Goal: Use online tool/utility: Utilize a website feature to perform a specific function

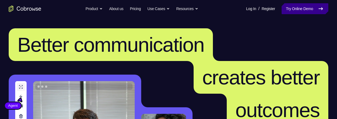
click at [311, 7] on link "Try Online Demo" at bounding box center [304, 8] width 47 height 11
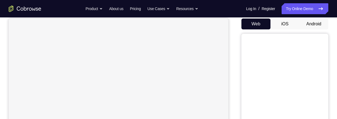
scroll to position [31, 0]
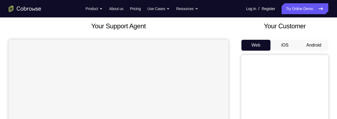
click at [313, 44] on button "Android" at bounding box center [313, 45] width 29 height 11
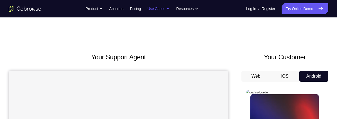
scroll to position [0, 0]
click at [285, 71] on button "iOS" at bounding box center [284, 76] width 29 height 11
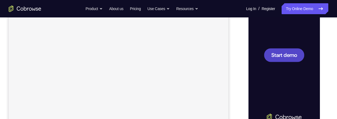
click at [293, 52] on span "Start demo" at bounding box center [284, 54] width 26 height 5
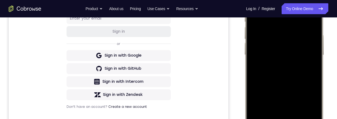
scroll to position [85, 0]
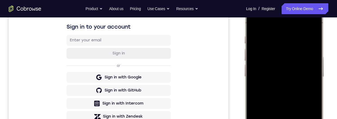
click at [311, 24] on div at bounding box center [283, 85] width 71 height 155
click at [276, 49] on div at bounding box center [283, 85] width 71 height 155
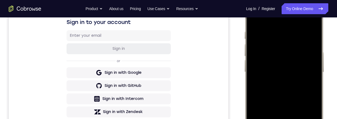
click at [290, 118] on div at bounding box center [283, 80] width 71 height 155
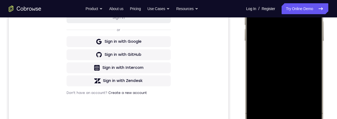
click at [277, 27] on div at bounding box center [283, 49] width 71 height 155
click at [304, 52] on div at bounding box center [283, 49] width 71 height 155
click at [275, 60] on div at bounding box center [283, 49] width 71 height 155
click at [311, 49] on div at bounding box center [283, 49] width 71 height 155
click at [277, 58] on div at bounding box center [283, 49] width 71 height 155
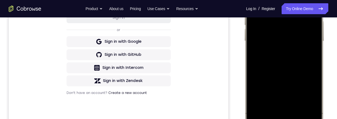
click at [276, 27] on div at bounding box center [283, 49] width 71 height 155
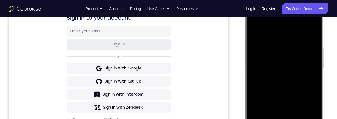
click at [273, 67] on div at bounding box center [283, 76] width 71 height 155
click at [274, 78] on div at bounding box center [283, 76] width 71 height 155
click at [285, 101] on div at bounding box center [283, 76] width 71 height 155
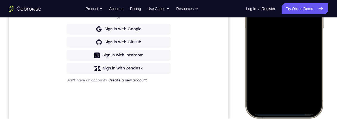
click at [297, 90] on div at bounding box center [283, 37] width 71 height 155
click at [297, 86] on div at bounding box center [283, 37] width 71 height 155
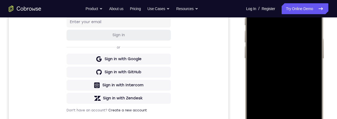
scroll to position [125, 0]
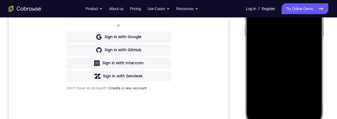
click at [311, 91] on div at bounding box center [283, 45] width 71 height 155
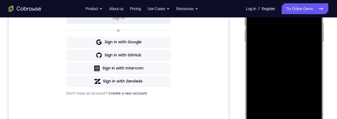
click at [254, 0] on div at bounding box center [283, 50] width 71 height 155
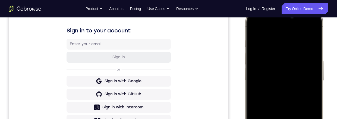
click at [289, 96] on div at bounding box center [283, 89] width 71 height 155
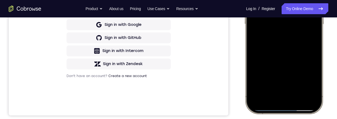
scroll to position [147, 0]
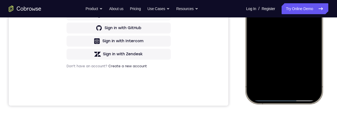
click at [312, 68] on div at bounding box center [283, 23] width 71 height 155
click at [308, 71] on div at bounding box center [283, 23] width 71 height 155
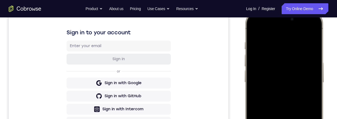
click at [253, 31] on div at bounding box center [283, 91] width 71 height 155
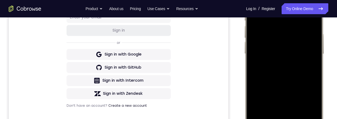
scroll to position [115, 0]
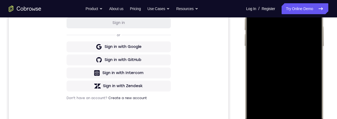
click at [266, 74] on div at bounding box center [283, 54] width 71 height 155
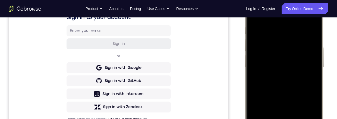
scroll to position [90, 0]
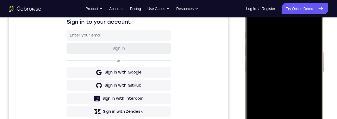
click at [248, 19] on div at bounding box center [283, 80] width 71 height 155
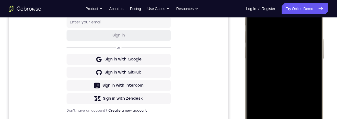
scroll to position [68, 0]
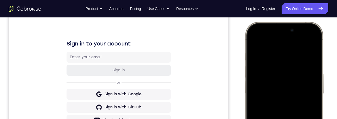
click at [251, 41] on div at bounding box center [283, 102] width 71 height 155
click at [253, 40] on div at bounding box center [283, 102] width 71 height 155
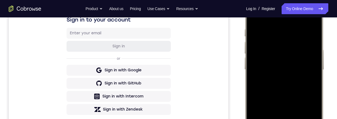
scroll to position [92, 0]
click at [277, 31] on div at bounding box center [283, 78] width 71 height 155
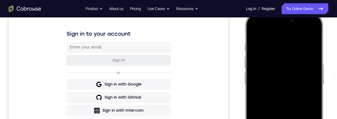
click at [310, 75] on div at bounding box center [283, 92] width 71 height 155
click at [311, 73] on div at bounding box center [283, 92] width 71 height 155
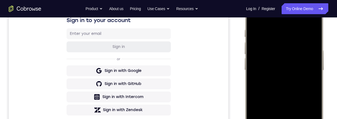
scroll to position [92, 0]
click at [312, 74] on div at bounding box center [283, 78] width 71 height 155
click at [308, 75] on div at bounding box center [283, 78] width 71 height 155
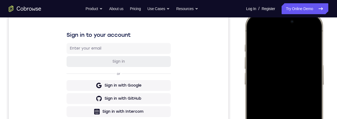
scroll to position [79, 0]
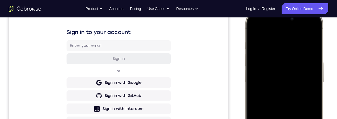
click at [315, 79] on div at bounding box center [283, 90] width 71 height 155
click at [313, 82] on div at bounding box center [283, 90] width 71 height 155
click at [312, 79] on div at bounding box center [283, 90] width 71 height 155
click at [313, 79] on div at bounding box center [283, 90] width 71 height 155
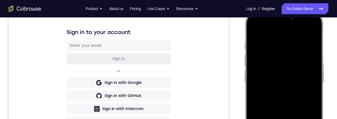
click at [312, 79] on div at bounding box center [283, 90] width 71 height 155
click at [312, 80] on div at bounding box center [283, 90] width 71 height 155
click at [312, 81] on div at bounding box center [283, 90] width 71 height 155
click at [312, 82] on div at bounding box center [283, 90] width 71 height 155
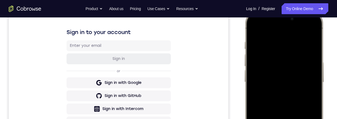
click at [311, 82] on div at bounding box center [283, 90] width 71 height 155
click at [312, 79] on div at bounding box center [283, 90] width 71 height 155
click at [313, 80] on div at bounding box center [283, 90] width 71 height 155
click at [311, 82] on div at bounding box center [283, 90] width 71 height 155
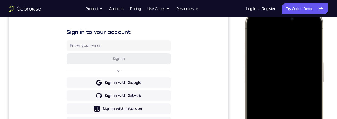
click at [313, 79] on div at bounding box center [283, 90] width 71 height 155
click at [313, 80] on div at bounding box center [283, 90] width 71 height 155
click at [314, 77] on div at bounding box center [283, 90] width 71 height 155
click at [313, 77] on div at bounding box center [283, 90] width 71 height 155
click at [314, 77] on div at bounding box center [283, 90] width 71 height 155
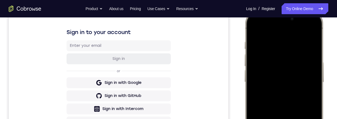
click at [314, 76] on div at bounding box center [283, 90] width 71 height 155
click at [314, 75] on div at bounding box center [283, 90] width 71 height 155
click at [313, 67] on div at bounding box center [283, 90] width 71 height 155
click at [312, 76] on div at bounding box center [283, 90] width 71 height 155
click at [311, 77] on div at bounding box center [283, 90] width 71 height 155
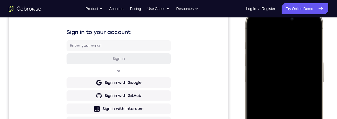
click at [307, 78] on div at bounding box center [283, 90] width 71 height 155
click at [311, 78] on div at bounding box center [283, 90] width 71 height 155
click at [311, 77] on div at bounding box center [283, 90] width 71 height 155
click at [312, 80] on div at bounding box center [283, 90] width 71 height 155
click at [312, 79] on div at bounding box center [283, 90] width 71 height 155
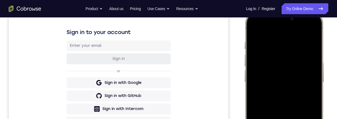
click at [312, 82] on div at bounding box center [283, 90] width 71 height 155
click at [311, 84] on div at bounding box center [283, 90] width 71 height 155
click at [312, 82] on div at bounding box center [283, 90] width 71 height 155
click at [314, 83] on div at bounding box center [283, 90] width 71 height 155
click at [315, 79] on div at bounding box center [283, 90] width 71 height 155
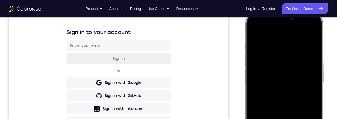
click at [312, 76] on div at bounding box center [283, 90] width 71 height 155
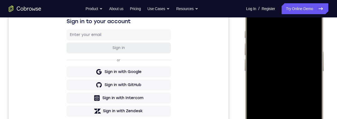
scroll to position [70, 0]
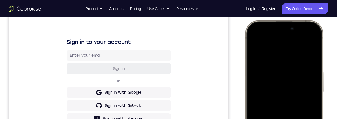
click at [312, 79] on div at bounding box center [283, 100] width 71 height 155
click at [313, 72] on div at bounding box center [283, 100] width 71 height 155
click at [313, 74] on div at bounding box center [283, 100] width 71 height 155
click at [312, 79] on div at bounding box center [283, 100] width 71 height 155
click at [313, 83] on div at bounding box center [283, 100] width 71 height 155
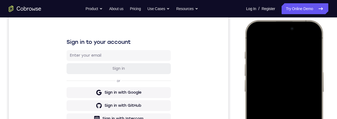
scroll to position [91, 0]
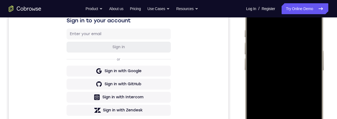
click at [314, 74] on div at bounding box center [283, 79] width 71 height 155
click at [312, 67] on div at bounding box center [283, 79] width 71 height 155
click at [313, 63] on div at bounding box center [283, 79] width 71 height 155
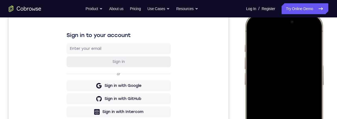
click at [313, 75] on div at bounding box center [283, 93] width 71 height 155
click at [310, 75] on div at bounding box center [283, 93] width 71 height 155
click at [312, 74] on div at bounding box center [283, 93] width 71 height 155
click at [308, 33] on div at bounding box center [283, 93] width 71 height 155
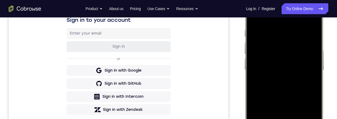
scroll to position [112, 0]
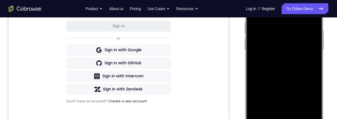
click at [300, 107] on div at bounding box center [283, 58] width 71 height 155
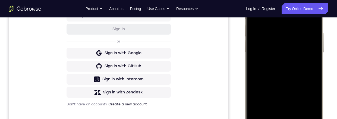
scroll to position [106, 0]
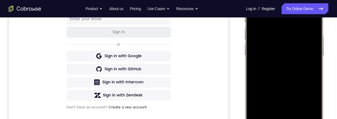
click at [294, 58] on div at bounding box center [283, 64] width 71 height 155
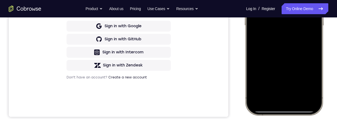
scroll to position [96, 0]
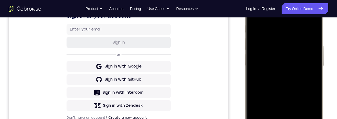
click at [251, 11] on div at bounding box center [283, 74] width 71 height 155
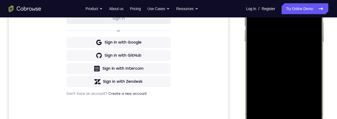
scroll to position [75, 0]
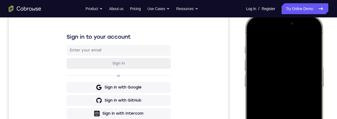
click at [251, 33] on div at bounding box center [283, 95] width 71 height 155
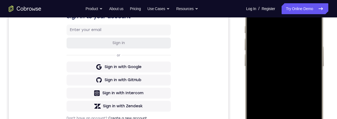
scroll to position [84, 0]
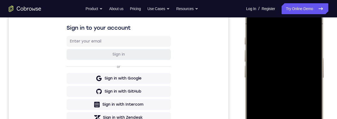
click at [296, 118] on div at bounding box center [283, 86] width 71 height 155
click at [314, 64] on div at bounding box center [283, 86] width 71 height 155
click at [316, 64] on div at bounding box center [283, 86] width 71 height 155
click at [314, 62] on div at bounding box center [283, 86] width 71 height 155
click at [315, 61] on div at bounding box center [283, 86] width 71 height 155
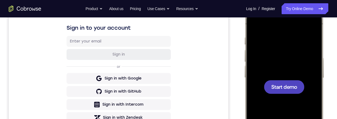
click at [289, 86] on span "Start demo" at bounding box center [284, 86] width 26 height 5
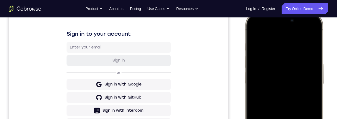
scroll to position [80, 0]
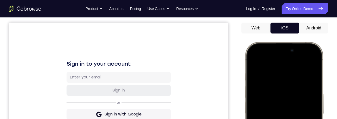
click at [316, 28] on button "Android" at bounding box center [313, 28] width 29 height 11
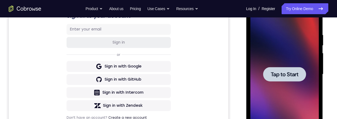
click at [288, 73] on span "Tap to Start" at bounding box center [284, 73] width 28 height 5
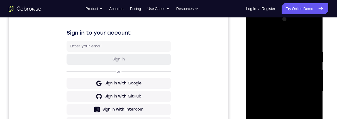
scroll to position [123, 0]
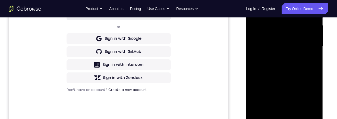
click at [283, 117] on div at bounding box center [284, 46] width 68 height 152
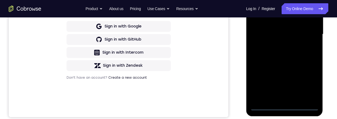
click at [276, 49] on div at bounding box center [284, 34] width 68 height 152
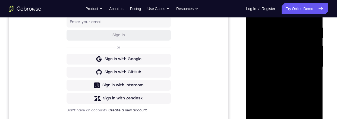
scroll to position [141, 0]
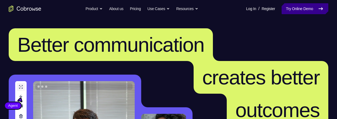
click at [302, 13] on link "Try Online Demo" at bounding box center [304, 8] width 47 height 11
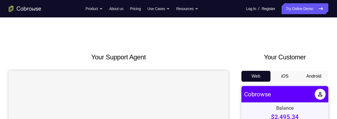
click at [312, 71] on button "Android" at bounding box center [313, 76] width 29 height 11
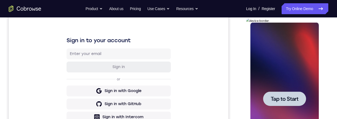
scroll to position [74, 0]
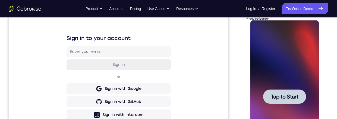
click at [295, 98] on span "Tap to Start" at bounding box center [284, 96] width 28 height 5
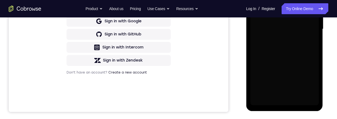
scroll to position [129, 0]
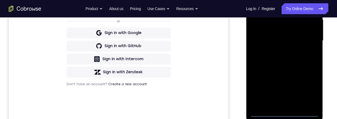
click at [285, 113] on div at bounding box center [284, 41] width 68 height 152
click at [308, 88] on div at bounding box center [284, 41] width 68 height 152
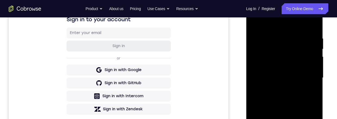
scroll to position [74, 0]
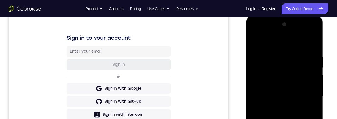
click at [282, 44] on div at bounding box center [284, 96] width 68 height 152
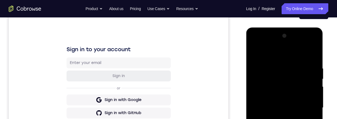
click at [308, 105] on div at bounding box center [284, 107] width 68 height 152
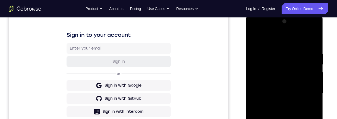
click at [278, 102] on div at bounding box center [284, 93] width 68 height 152
click at [292, 86] on div at bounding box center [284, 93] width 68 height 152
click at [289, 80] on div at bounding box center [284, 93] width 68 height 152
click at [305, 93] on div at bounding box center [284, 93] width 68 height 152
click at [305, 111] on div at bounding box center [284, 93] width 68 height 152
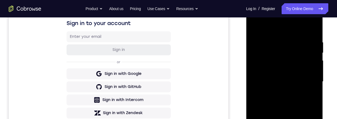
scroll to position [97, 0]
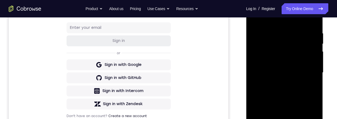
click at [300, 87] on div at bounding box center [284, 72] width 68 height 152
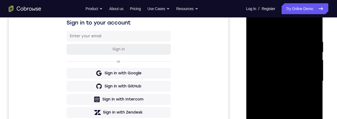
scroll to position [82, 0]
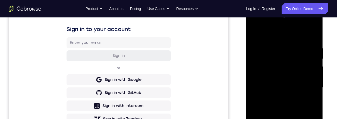
click at [306, 110] on div at bounding box center [284, 87] width 68 height 152
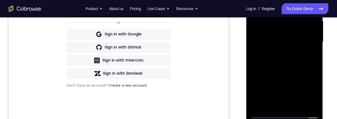
click at [298, 106] on div at bounding box center [284, 42] width 68 height 152
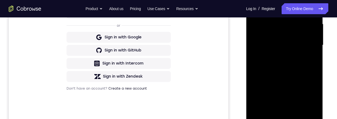
scroll to position [115, 0]
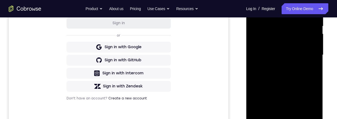
click at [294, 84] on div at bounding box center [284, 55] width 68 height 152
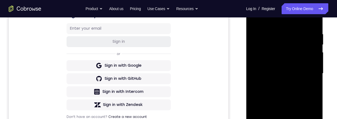
scroll to position [77, 0]
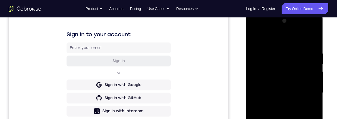
click at [255, 39] on div at bounding box center [284, 93] width 68 height 152
click at [315, 70] on div at bounding box center [284, 93] width 68 height 152
click at [313, 69] on div at bounding box center [284, 93] width 68 height 152
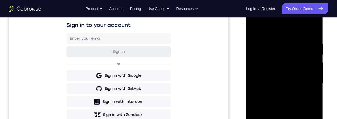
click at [315, 60] on div at bounding box center [284, 83] width 68 height 152
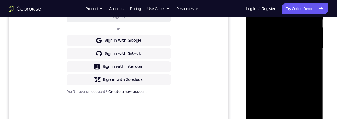
scroll to position [137, 0]
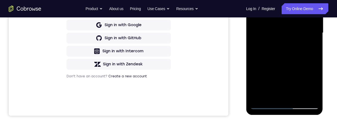
click at [272, 97] on div at bounding box center [284, 33] width 68 height 152
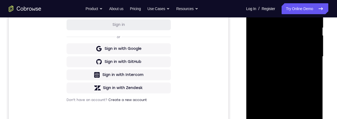
scroll to position [114, 0]
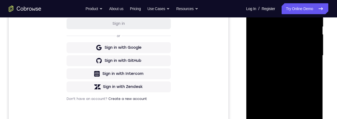
click at [263, 38] on div at bounding box center [284, 55] width 68 height 152
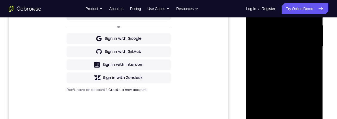
click at [314, 73] on div at bounding box center [284, 46] width 68 height 152
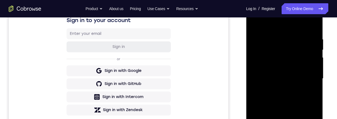
scroll to position [75, 0]
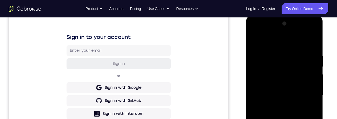
click at [255, 37] on div at bounding box center [284, 95] width 68 height 152
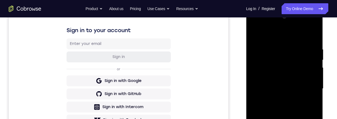
scroll to position [78, 0]
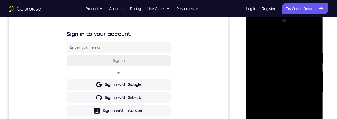
click at [255, 37] on div at bounding box center [284, 92] width 68 height 152
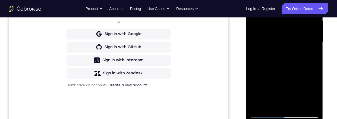
scroll to position [109, 0]
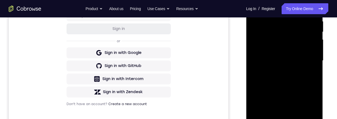
click at [288, 47] on div at bounding box center [284, 61] width 68 height 152
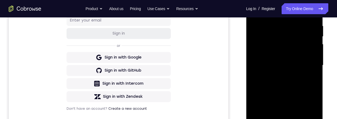
scroll to position [125, 0]
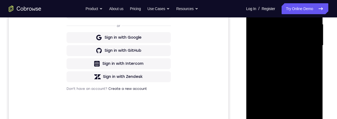
click at [315, 48] on div at bounding box center [284, 45] width 68 height 152
click at [313, 49] on div at bounding box center [284, 45] width 68 height 152
click at [297, 109] on div at bounding box center [284, 45] width 68 height 152
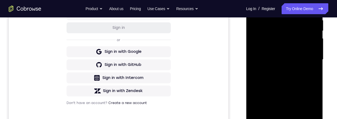
click at [316, 41] on div at bounding box center [284, 59] width 68 height 152
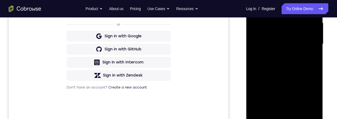
scroll to position [97, 0]
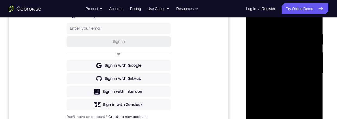
click at [315, 55] on div at bounding box center [284, 73] width 68 height 152
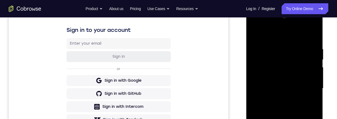
click at [259, 33] on div at bounding box center [284, 88] width 68 height 152
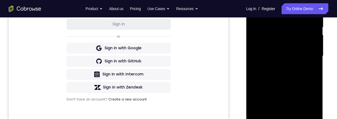
click at [314, 61] on div at bounding box center [284, 56] width 68 height 152
click at [256, 46] on div at bounding box center [284, 56] width 68 height 152
click at [256, 44] on div at bounding box center [284, 56] width 68 height 152
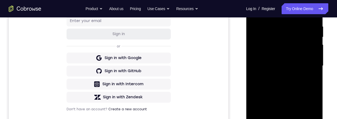
scroll to position [88, 0]
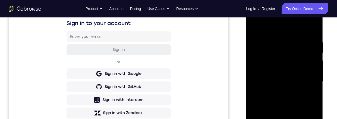
click at [255, 71] on div at bounding box center [284, 81] width 68 height 152
click at [264, 66] on div at bounding box center [284, 81] width 68 height 152
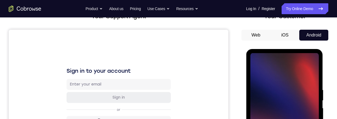
scroll to position [29, 0]
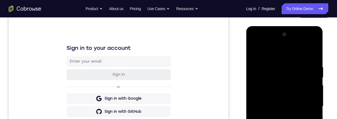
scroll to position [127, 0]
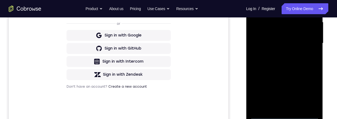
click at [283, 114] on div at bounding box center [284, 43] width 68 height 152
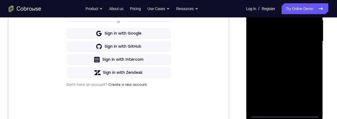
click at [307, 89] on div at bounding box center [284, 41] width 68 height 152
click at [293, 0] on div at bounding box center [284, 41] width 68 height 152
click at [307, 39] on div at bounding box center [284, 41] width 68 height 152
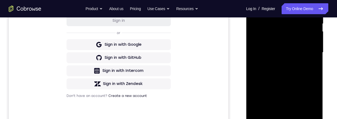
click at [277, 62] on div at bounding box center [284, 52] width 68 height 152
click at [298, 47] on div at bounding box center [284, 52] width 68 height 152
click at [288, 39] on div at bounding box center [284, 52] width 68 height 152
click at [299, 52] on div at bounding box center [284, 52] width 68 height 152
click at [299, 70] on div at bounding box center [284, 52] width 68 height 152
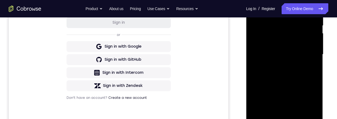
scroll to position [135, 0]
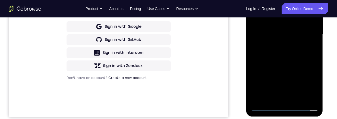
click at [300, 56] on div at bounding box center [284, 34] width 68 height 152
click at [298, 98] on div at bounding box center [284, 34] width 68 height 152
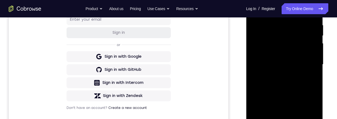
click at [292, 92] on div at bounding box center [284, 64] width 68 height 152
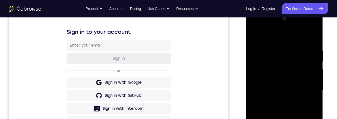
click at [257, 35] on div at bounding box center [284, 90] width 68 height 152
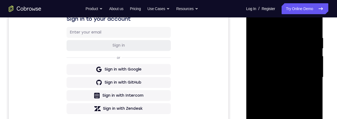
click at [266, 50] on div at bounding box center [284, 77] width 68 height 152
click at [263, 79] on div at bounding box center [284, 77] width 68 height 152
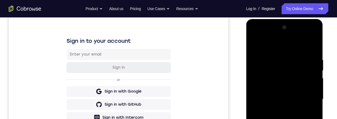
scroll to position [0, 0]
